Goal: Information Seeking & Learning: Learn about a topic

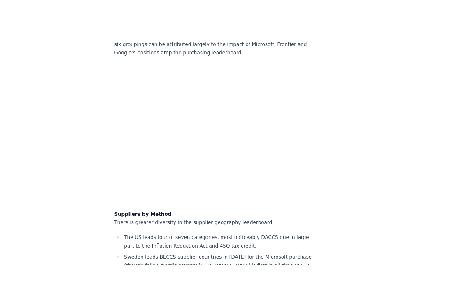
scroll to position [6378, 0]
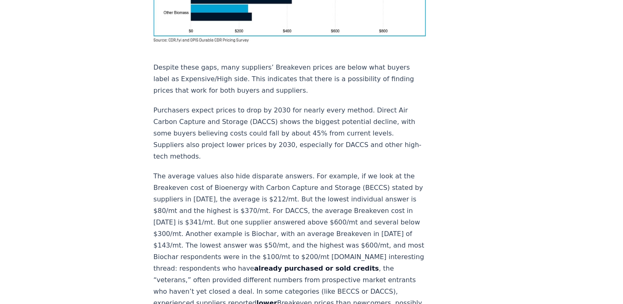
scroll to position [783, 0]
